Goal: Task Accomplishment & Management: Use online tool/utility

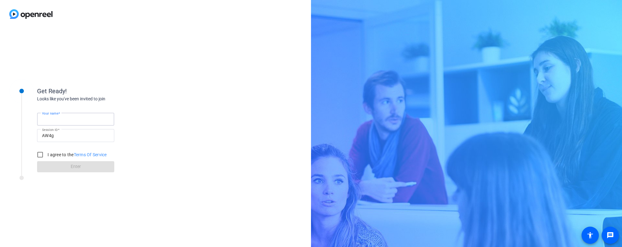
click at [92, 118] on input "Your name" at bounding box center [75, 119] width 67 height 7
click at [132, 94] on div "Get Ready!" at bounding box center [99, 91] width 124 height 9
click at [99, 111] on form "Your name Session ID AW4g I agree to the Terms Of Service Enter" at bounding box center [75, 140] width 77 height 63
click at [92, 113] on div at bounding box center [75, 119] width 67 height 13
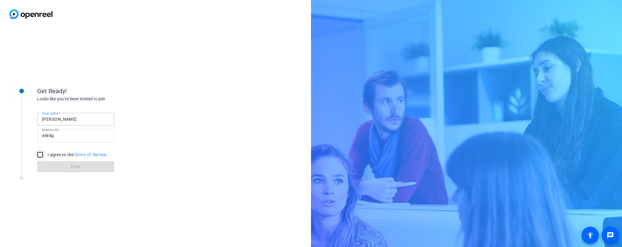
type input "[PERSON_NAME]"
click at [40, 154] on input "I agree to the Terms Of Service" at bounding box center [40, 155] width 12 height 12
checkbox input "true"
click at [74, 168] on span "Enter" at bounding box center [76, 166] width 10 height 6
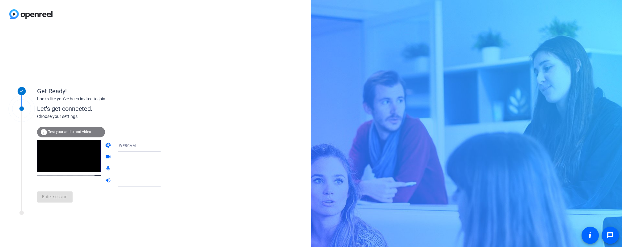
click at [163, 146] on icon at bounding box center [166, 145] width 7 height 7
click at [151, 146] on div at bounding box center [311, 123] width 622 height 247
click at [59, 195] on span "Enter session" at bounding box center [55, 197] width 26 height 6
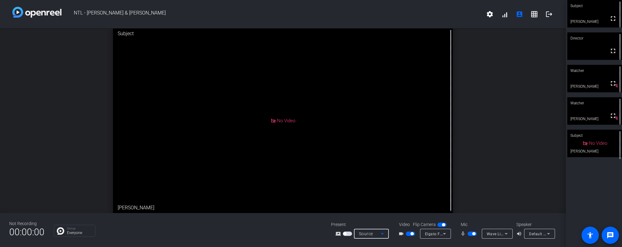
click at [374, 234] on div "Source" at bounding box center [370, 233] width 22 height 7
click at [374, 234] on div at bounding box center [311, 123] width 622 height 247
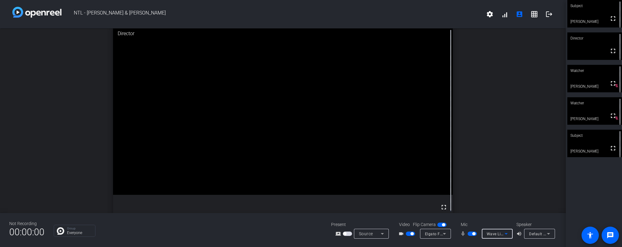
click at [494, 234] on span "Wave Link Monitor (Elgato Wave:XLR)" at bounding box center [521, 233] width 68 height 5
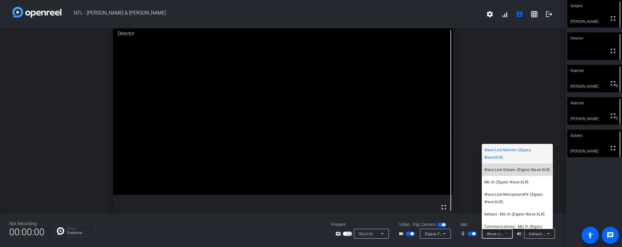
click at [504, 167] on span "Wave Link Stream (Elgato Wave:XLR)" at bounding box center [517, 169] width 66 height 7
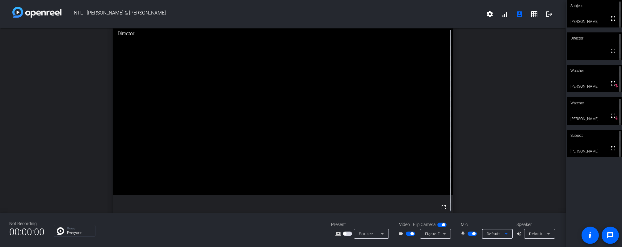
click at [496, 234] on span "Default - Mic In (Elgato Wave:XLR)" at bounding box center [518, 233] width 62 height 5
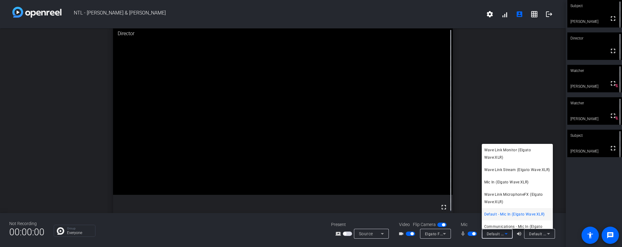
click at [489, 116] on div at bounding box center [311, 123] width 622 height 247
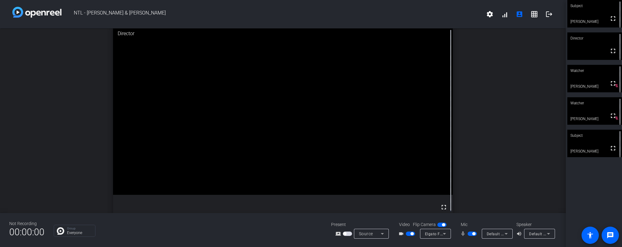
click at [548, 234] on icon at bounding box center [548, 233] width 7 height 7
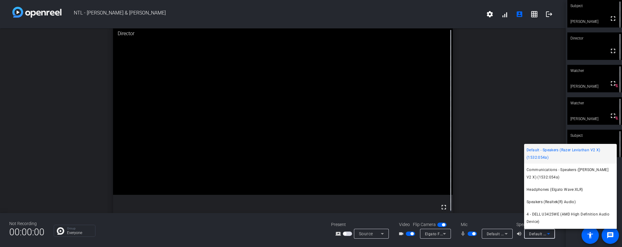
click at [548, 234] on div at bounding box center [311, 123] width 622 height 247
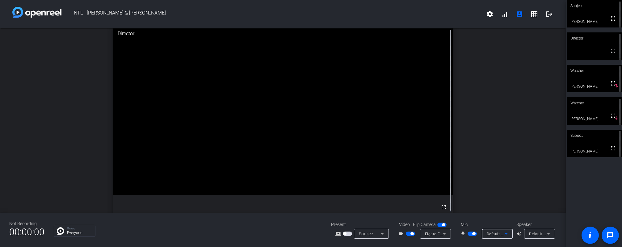
click at [507, 233] on icon at bounding box center [506, 233] width 7 height 7
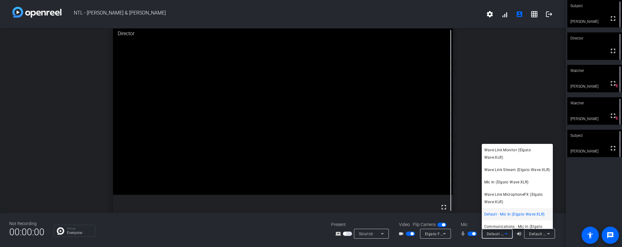
click at [507, 233] on div at bounding box center [311, 123] width 622 height 247
